Goal: Transaction & Acquisition: Download file/media

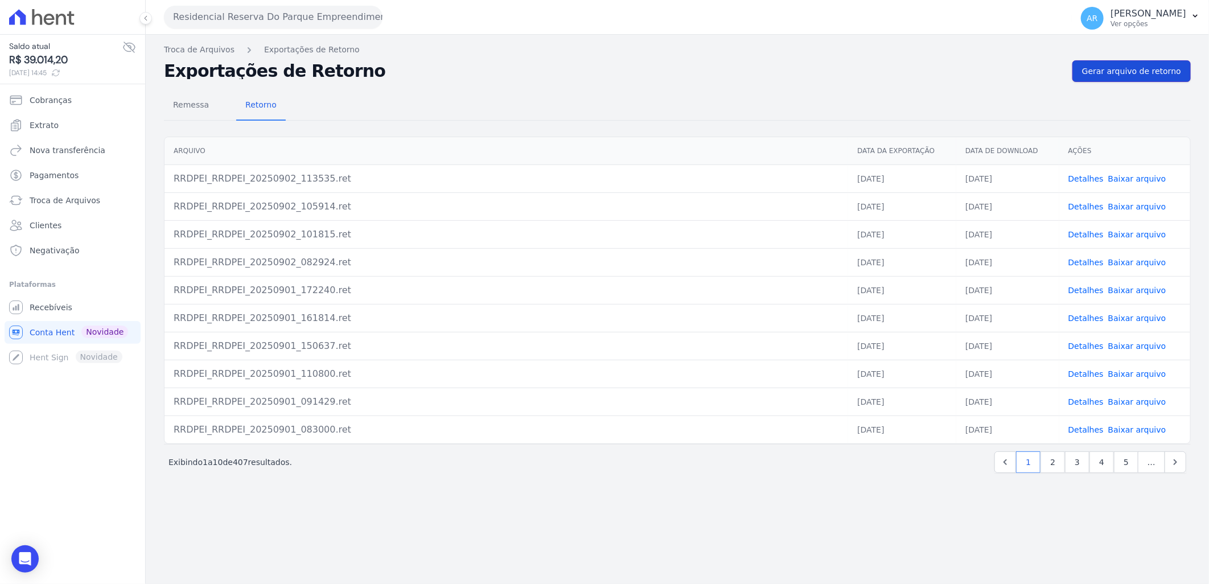
click at [1109, 76] on span "Gerar arquivo de retorno" at bounding box center [1132, 70] width 99 height 11
click at [1119, 68] on span "Gerar arquivo de retorno" at bounding box center [1132, 70] width 99 height 11
click at [1130, 175] on link "Baixar arquivo" at bounding box center [1138, 178] width 58 height 9
click at [1083, 178] on link "Detalhes" at bounding box center [1086, 178] width 35 height 9
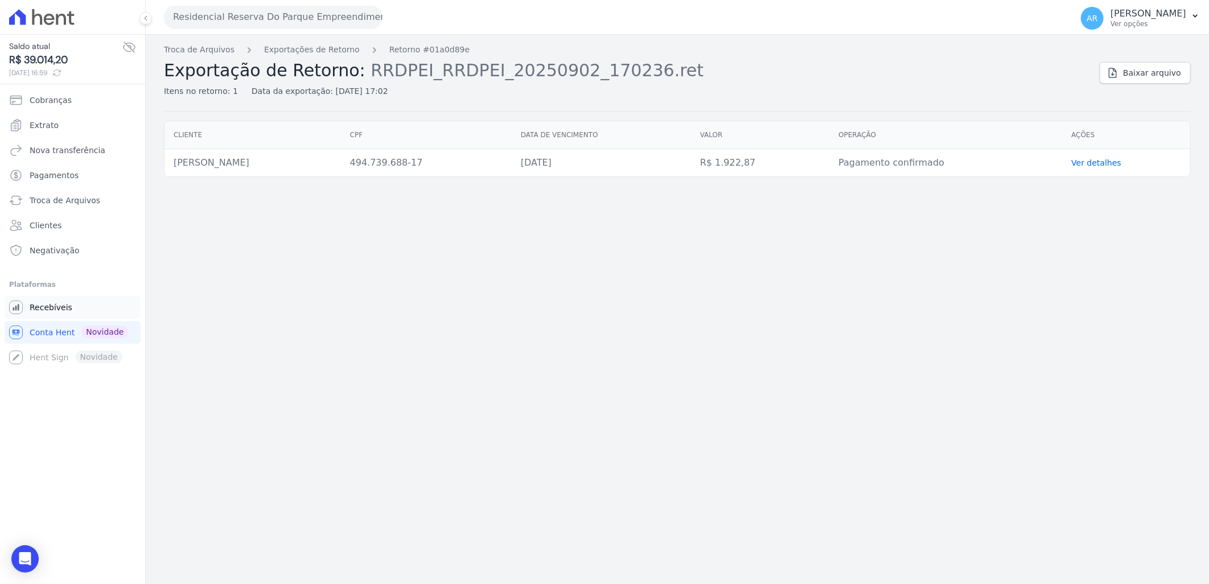
click at [48, 303] on span "Recebíveis" at bounding box center [51, 307] width 43 height 11
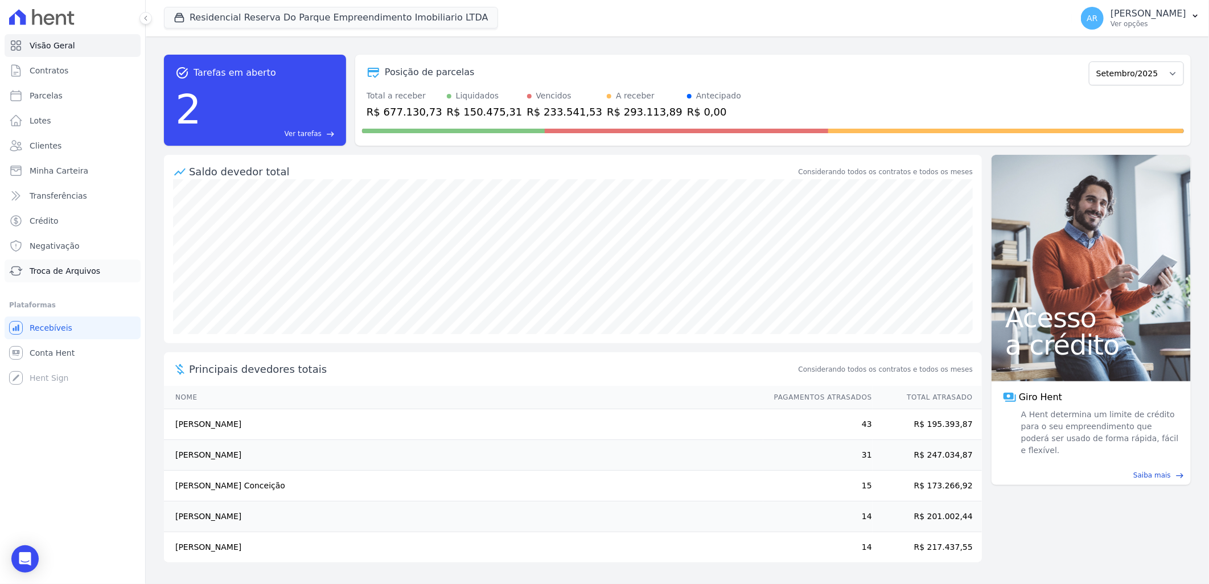
click at [86, 272] on span "Troca de Arquivos" at bounding box center [65, 270] width 71 height 11
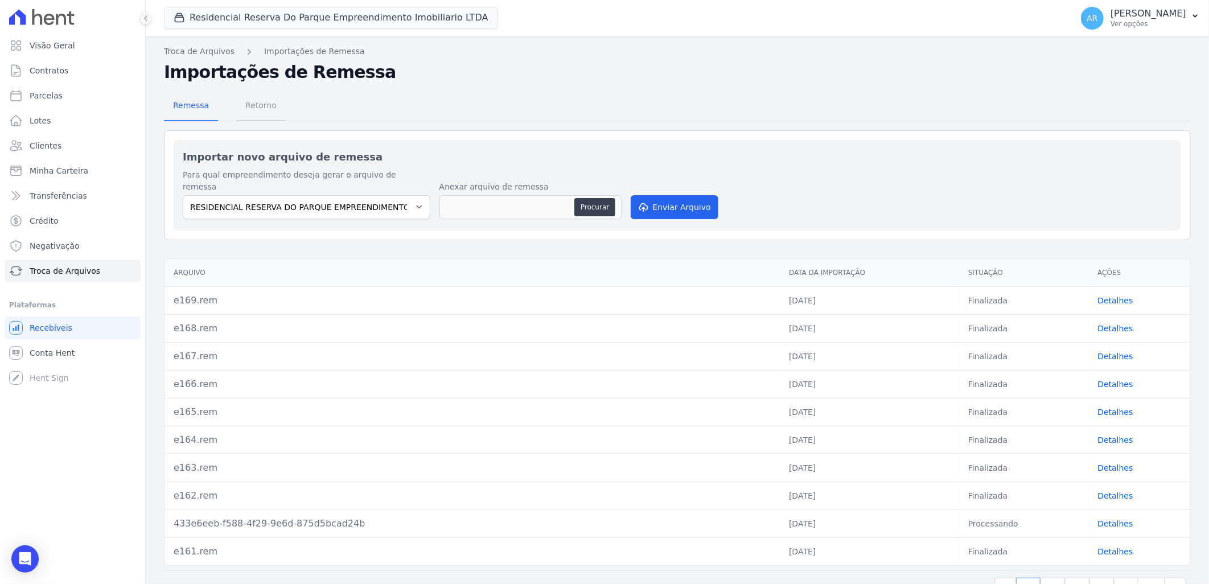
click at [249, 105] on span "Retorno" at bounding box center [261, 105] width 45 height 23
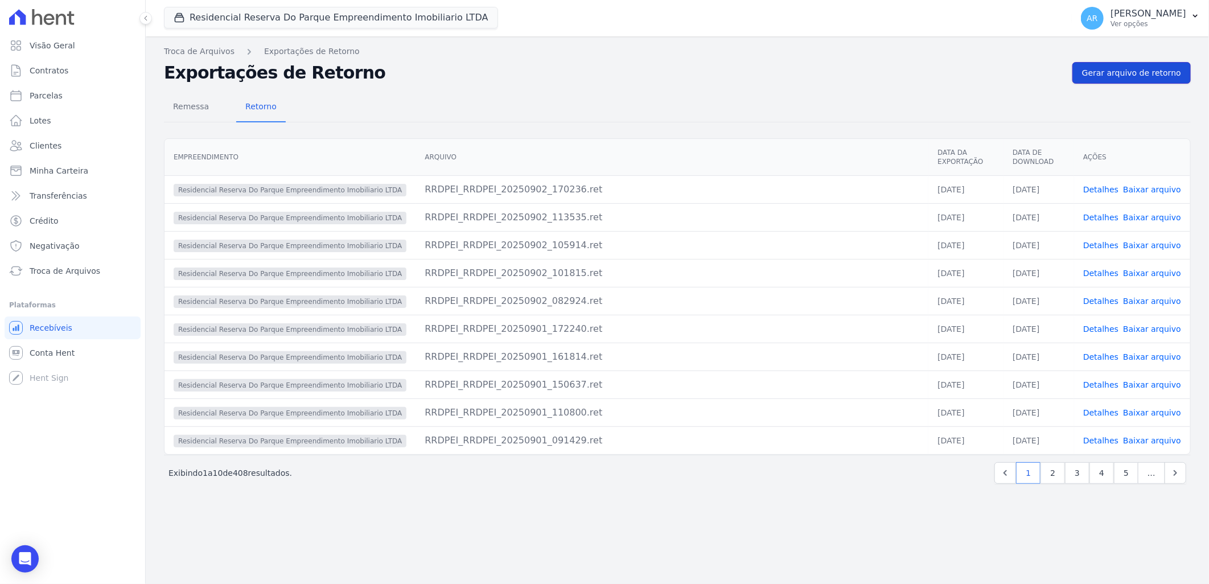
click at [1143, 75] on span "Gerar arquivo de retorno" at bounding box center [1132, 72] width 99 height 11
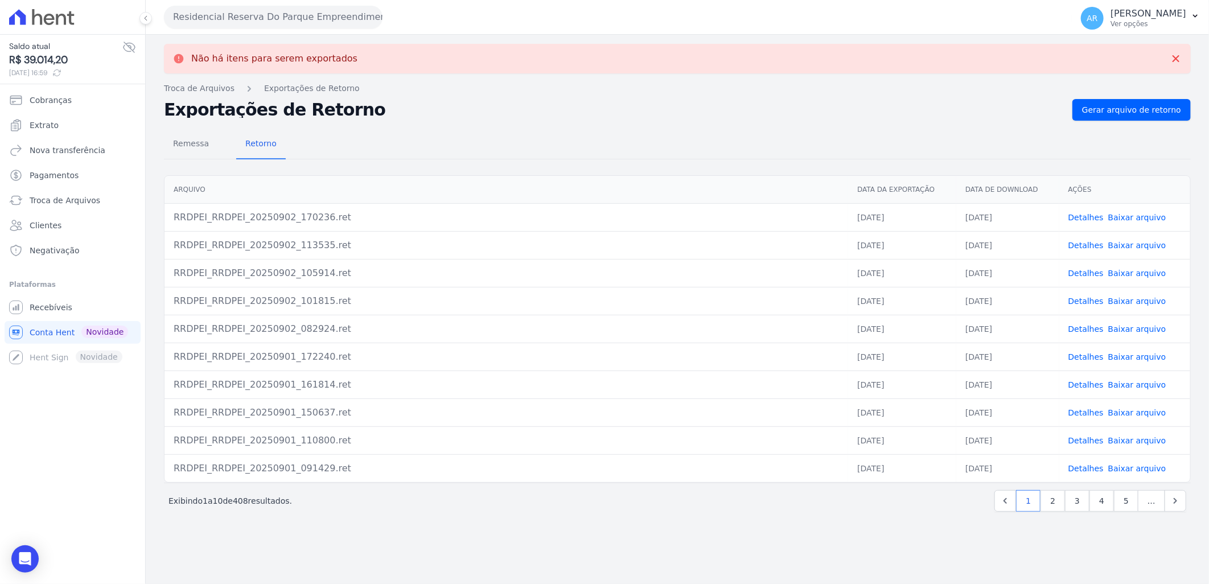
click at [790, 146] on div "Remessa Retorno" at bounding box center [677, 145] width 1027 height 30
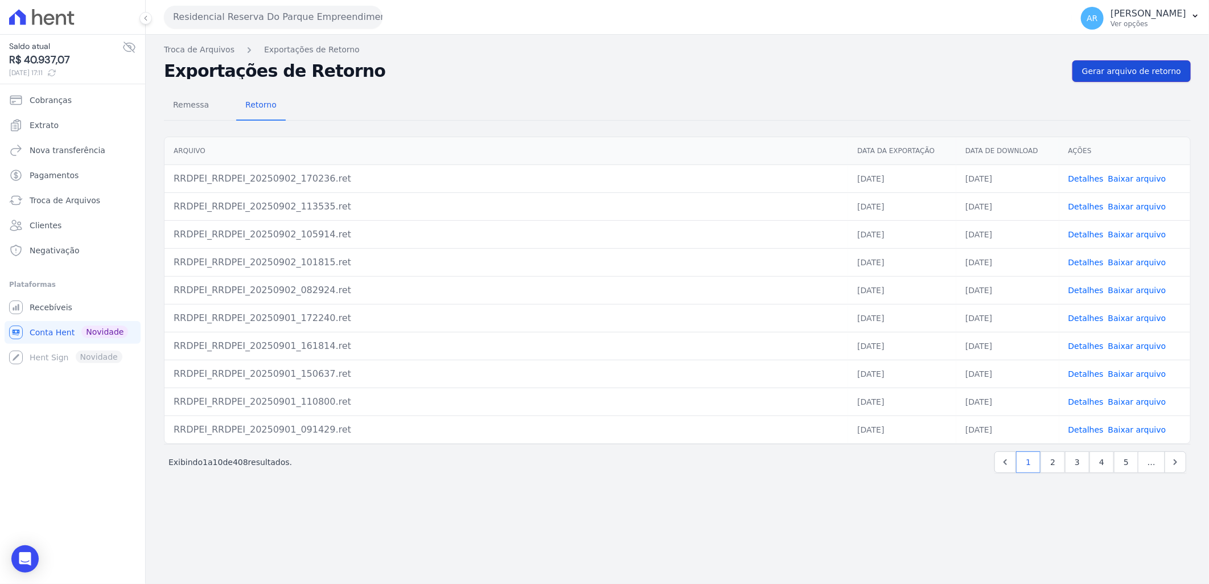
click at [1108, 65] on span "Gerar arquivo de retorno" at bounding box center [1132, 70] width 99 height 11
drag, startPoint x: 1096, startPoint y: 48, endPoint x: 1112, endPoint y: 60, distance: 19.6
click at [1112, 60] on div "Troca de Arquivos Exportações de Retorno Exportações de Retorno Gerar arquivo d…" at bounding box center [678, 310] width 1064 height 550
click at [1114, 63] on link "Gerar arquivo de retorno" at bounding box center [1132, 71] width 118 height 22
